Goal: Find specific page/section: Find specific page/section

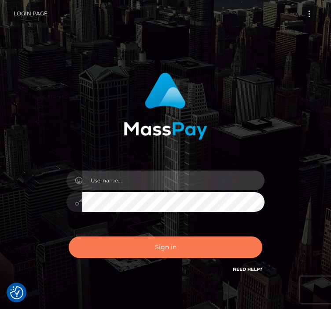
type input "[PERSON_NAME].[PERSON_NAME]"
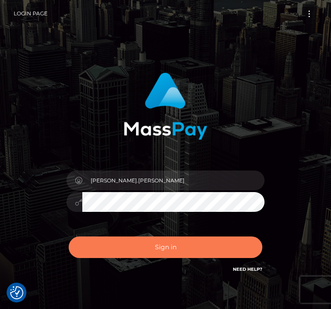
click at [102, 248] on button "Sign in" at bounding box center [166, 248] width 194 height 22
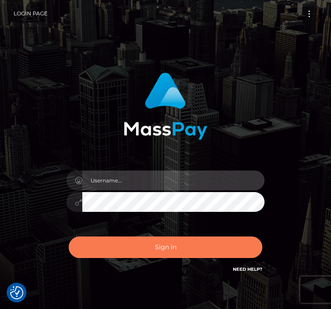
type input "[PERSON_NAME].[PERSON_NAME]"
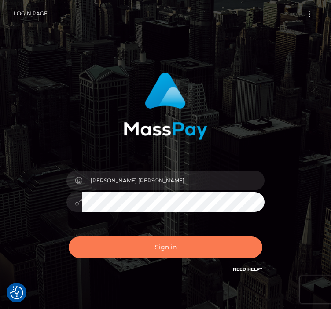
click at [134, 253] on button "Sign in" at bounding box center [166, 248] width 194 height 22
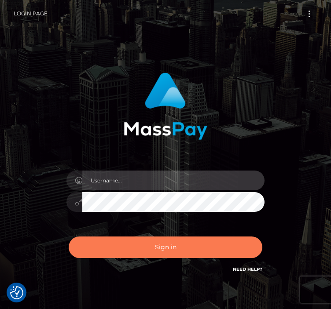
type input "[PERSON_NAME].[PERSON_NAME]"
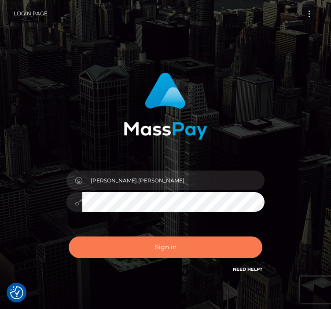
click at [100, 243] on button "Sign in" at bounding box center [166, 248] width 194 height 22
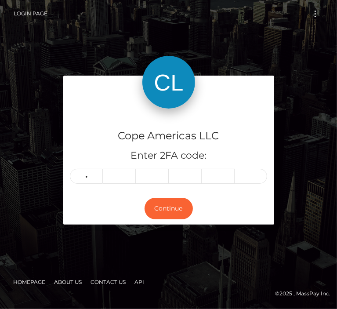
type input "4"
type input "7"
type input "0"
type input "7"
type input "4"
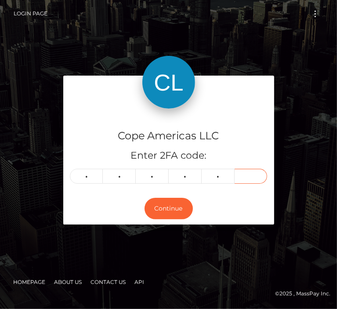
type input "8"
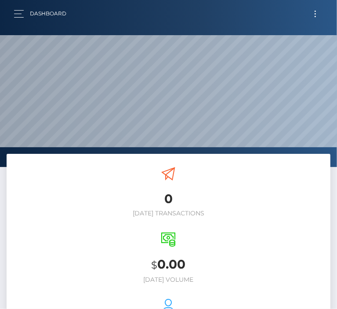
scroll to position [156, 324]
click at [316, 11] on span "Toggle navigation" at bounding box center [315, 11] width 1 height 1
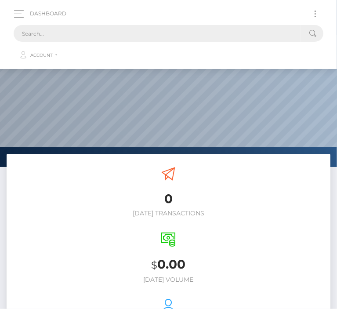
click at [260, 33] on input "text" at bounding box center [158, 33] width 288 height 17
paste input "46051"
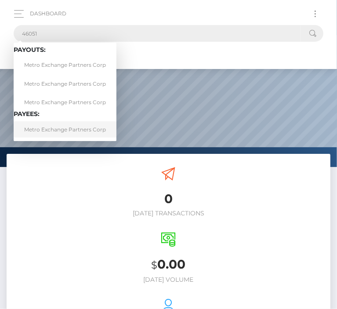
type input "46051"
click at [81, 128] on link "Metro Exchange Partners Corp" at bounding box center [65, 129] width 103 height 16
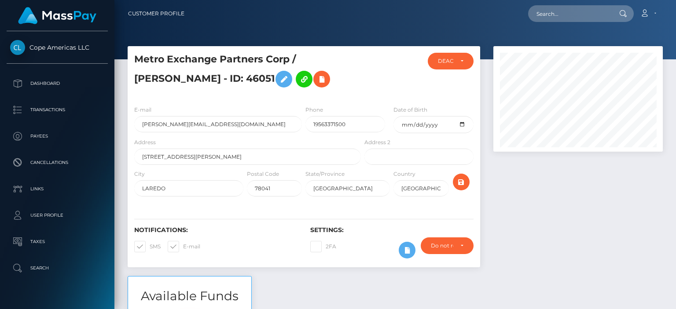
scroll to position [439843, 439778]
click at [337, 188] on div at bounding box center [578, 161] width 183 height 230
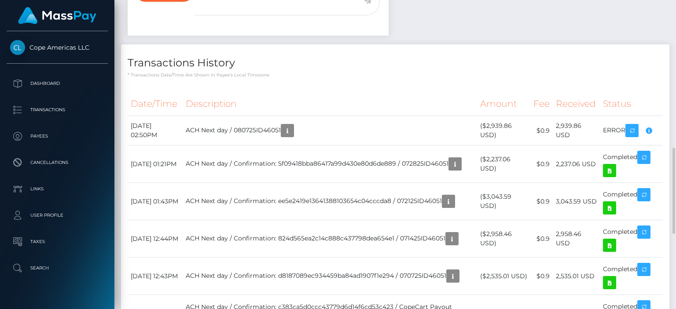
scroll to position [481, 0]
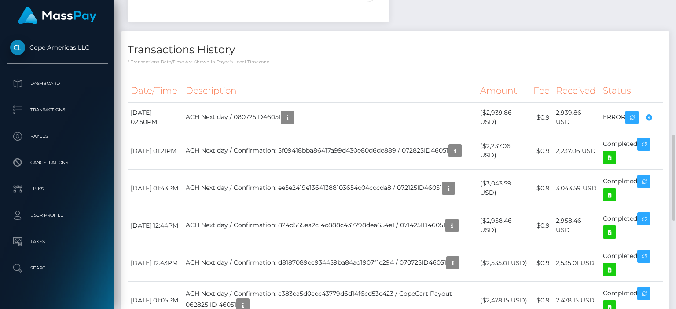
click at [145, 86] on th "Date/Time" at bounding box center [155, 91] width 55 height 24
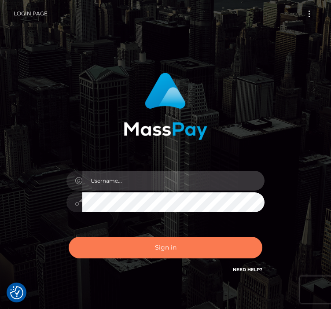
type input "abigail.cope"
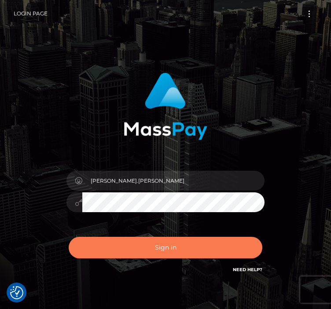
click at [150, 237] on button "Sign in" at bounding box center [166, 248] width 194 height 22
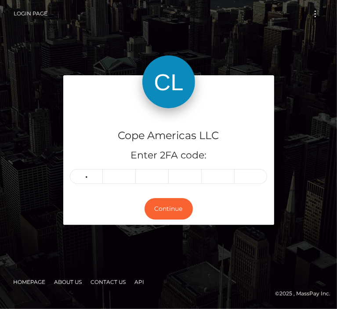
type input "6"
type input "8"
type input "5"
type input "8"
type input "1"
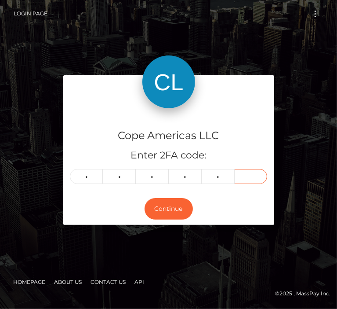
type input "1"
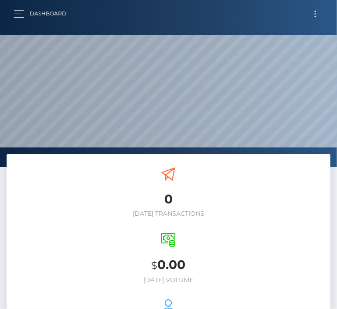
scroll to position [156, 324]
click at [315, 9] on button "Toggle navigation" at bounding box center [316, 14] width 16 height 12
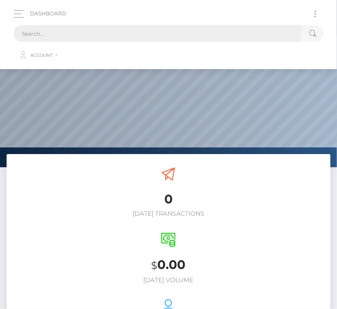
click at [46, 30] on input "text" at bounding box center [158, 33] width 288 height 17
paste input "52918"
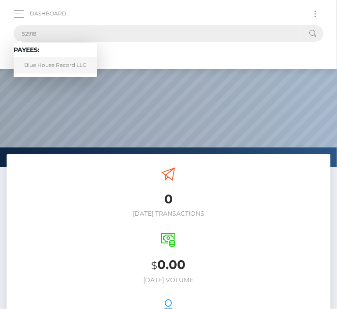
type input "52918"
click at [49, 59] on link "Blue House Record LLC" at bounding box center [56, 65] width 84 height 16
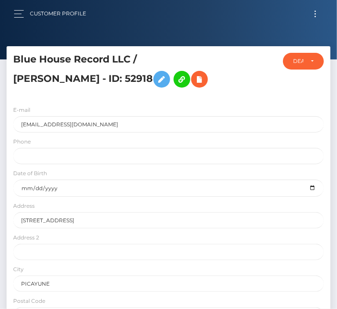
scroll to position [106, 324]
click at [236, 68] on div at bounding box center [250, 76] width 54 height 46
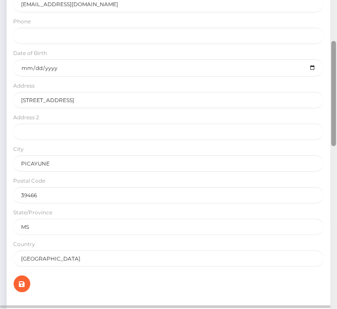
scroll to position [429, 0]
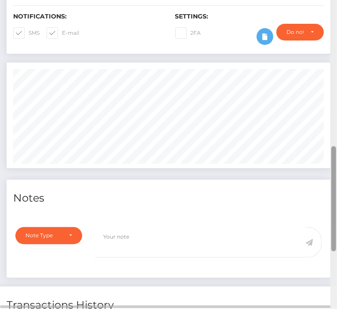
drag, startPoint x: 337, startPoint y: 106, endPoint x: 337, endPoint y: 154, distance: 48.0
click at [337, 154] on div at bounding box center [334, 154] width 7 height 309
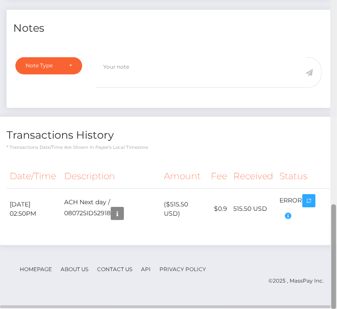
click at [337, 220] on div at bounding box center [334, 154] width 7 height 309
click at [187, 277] on div "© 2025 , MassPay Inc." at bounding box center [168, 281] width 311 height 10
click at [187, 264] on link "Privacy Policy" at bounding box center [183, 269] width 54 height 14
